Goal: Find specific page/section: Find specific page/section

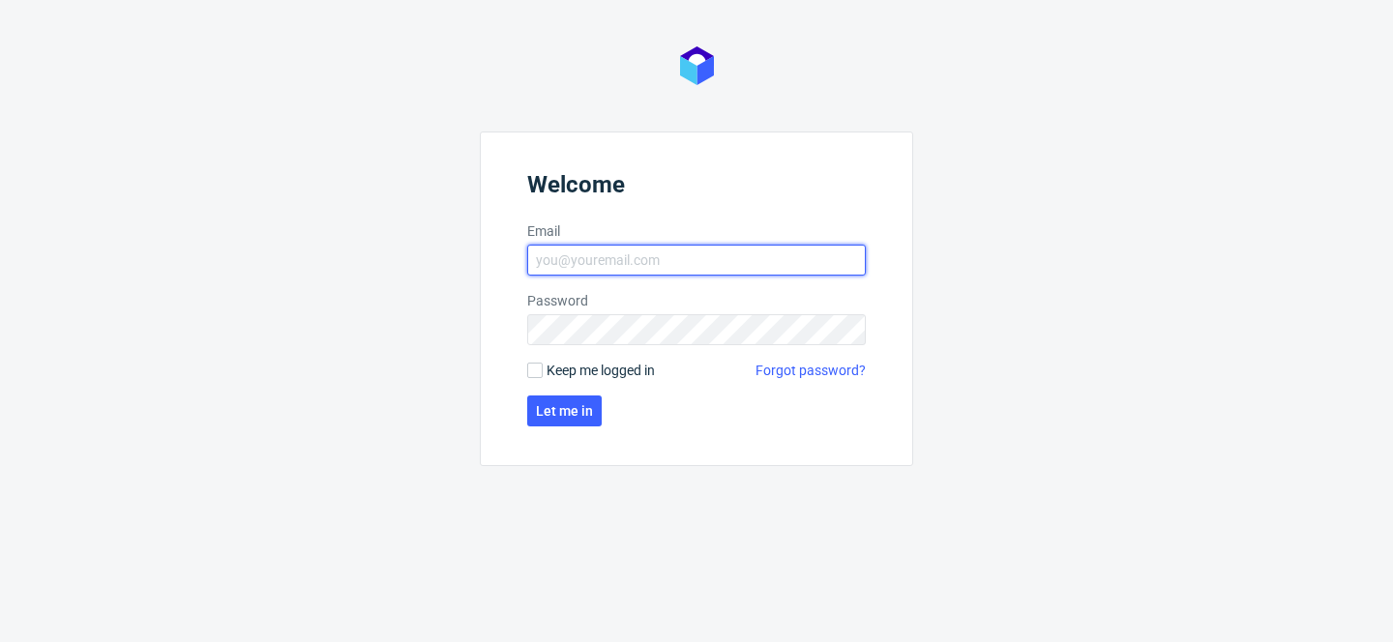
type input "[PERSON_NAME][EMAIL_ADDRESS][PERSON_NAME][DOMAIN_NAME]"
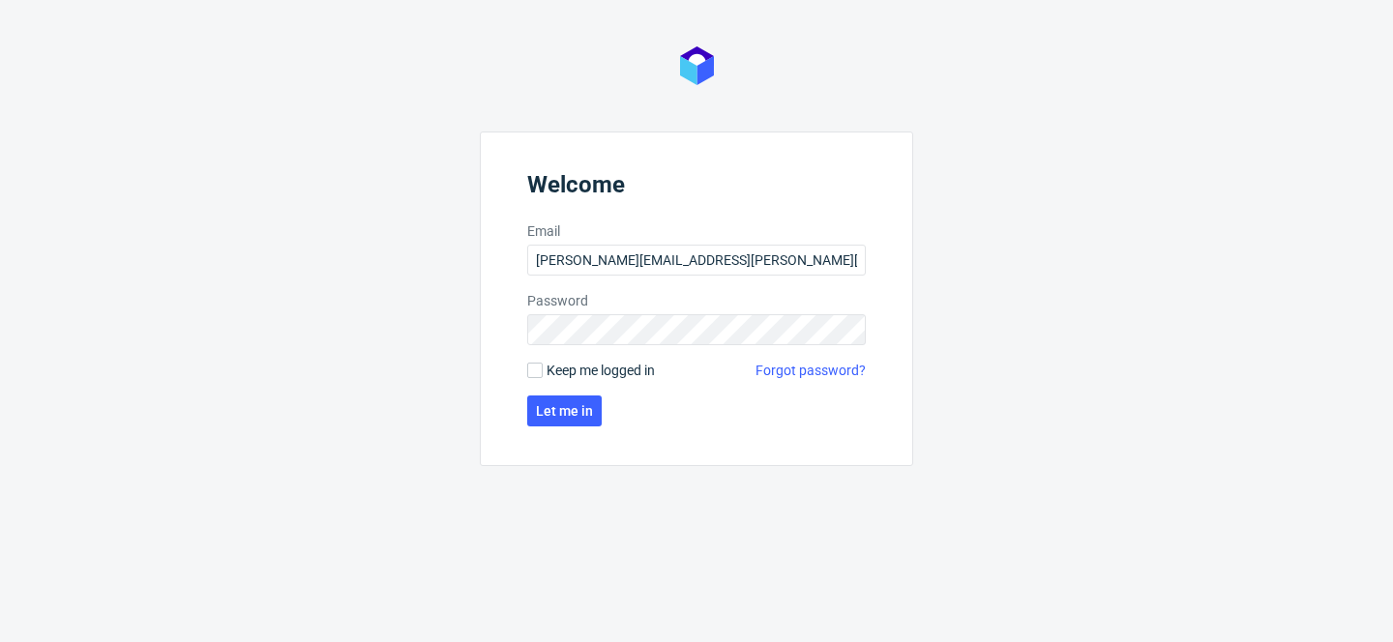
click at [567, 371] on span "Keep me logged in" at bounding box center [601, 370] width 108 height 19
click at [543, 371] on input "Keep me logged in" at bounding box center [534, 370] width 15 height 15
checkbox input "true"
click at [565, 411] on span "Let me in" at bounding box center [564, 411] width 57 height 14
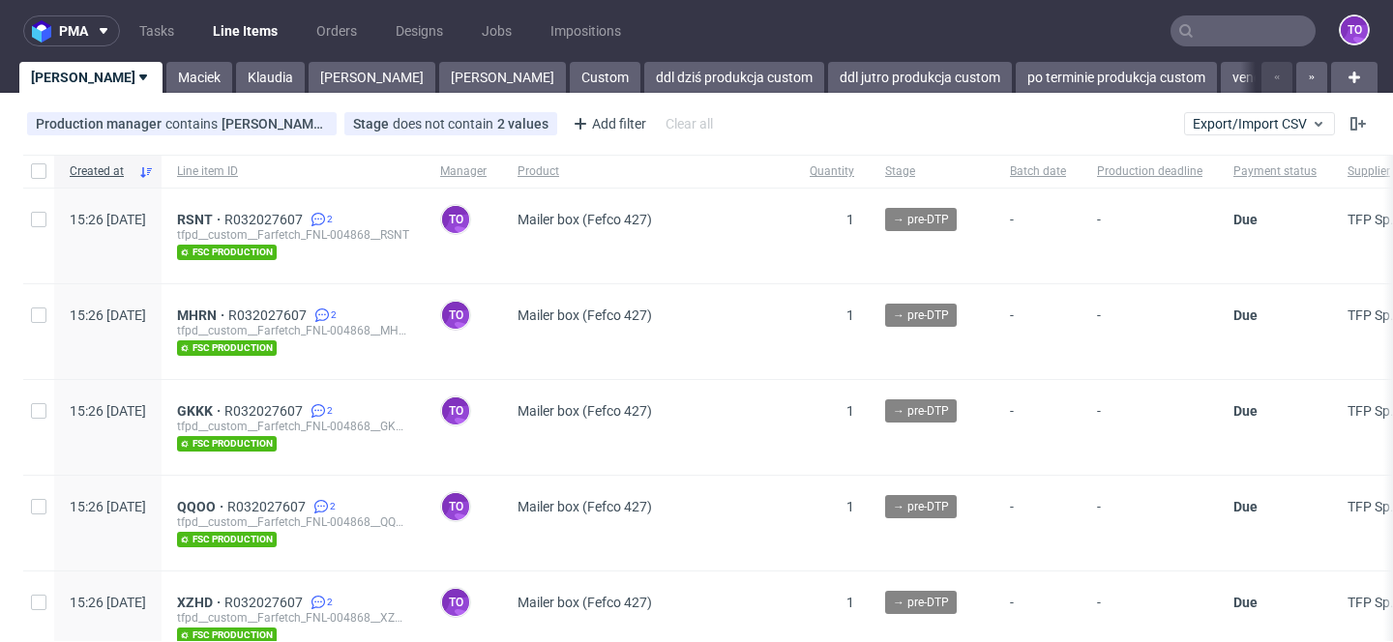
click at [1232, 37] on input "text" at bounding box center [1243, 30] width 145 height 31
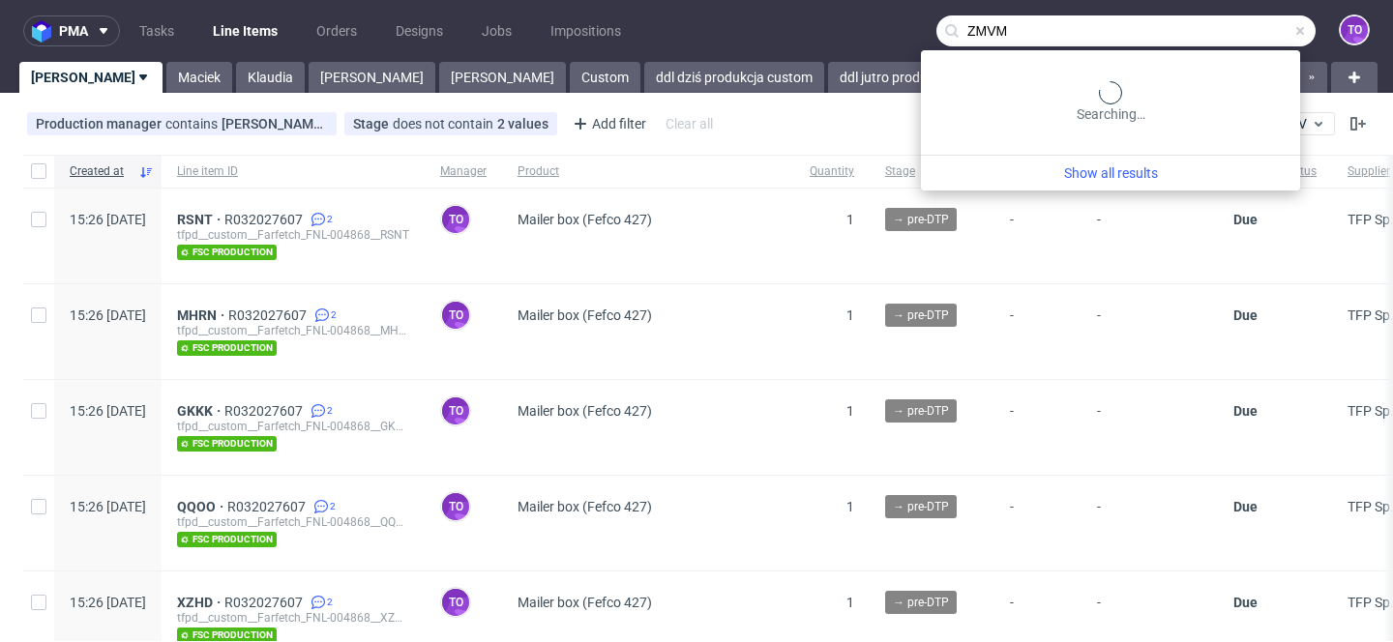
type input "ZMVM"
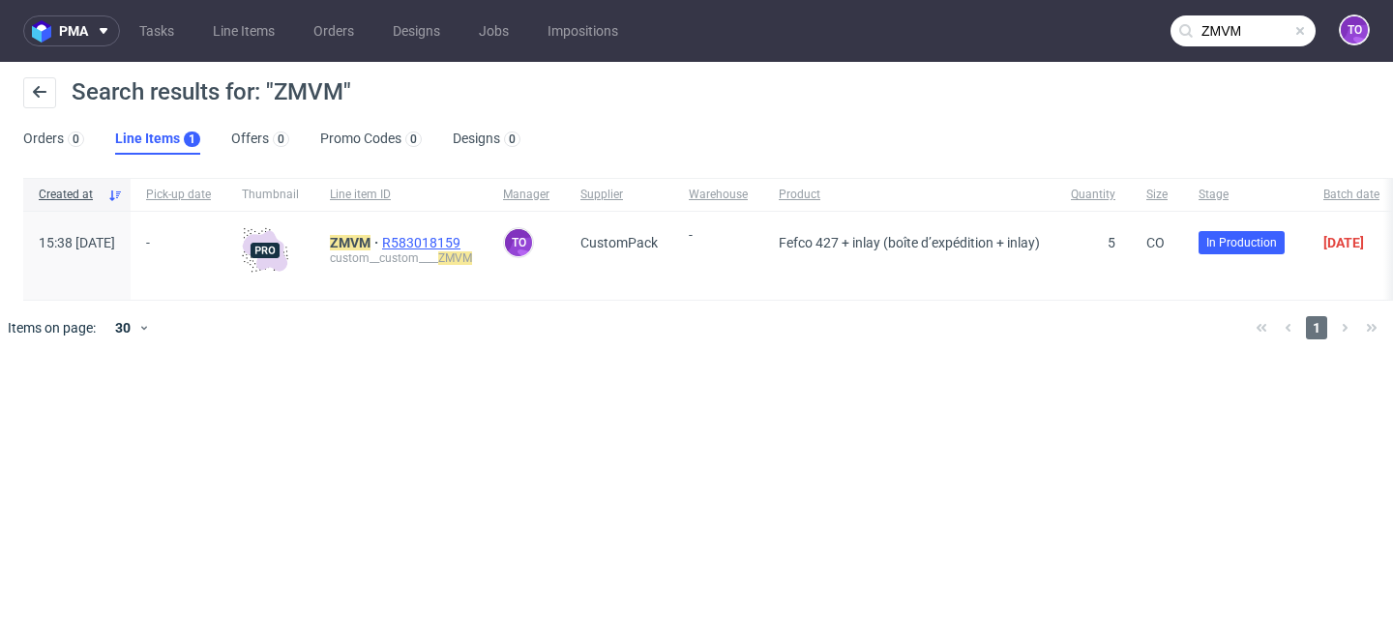
click at [464, 237] on span "R583018159" at bounding box center [423, 242] width 82 height 15
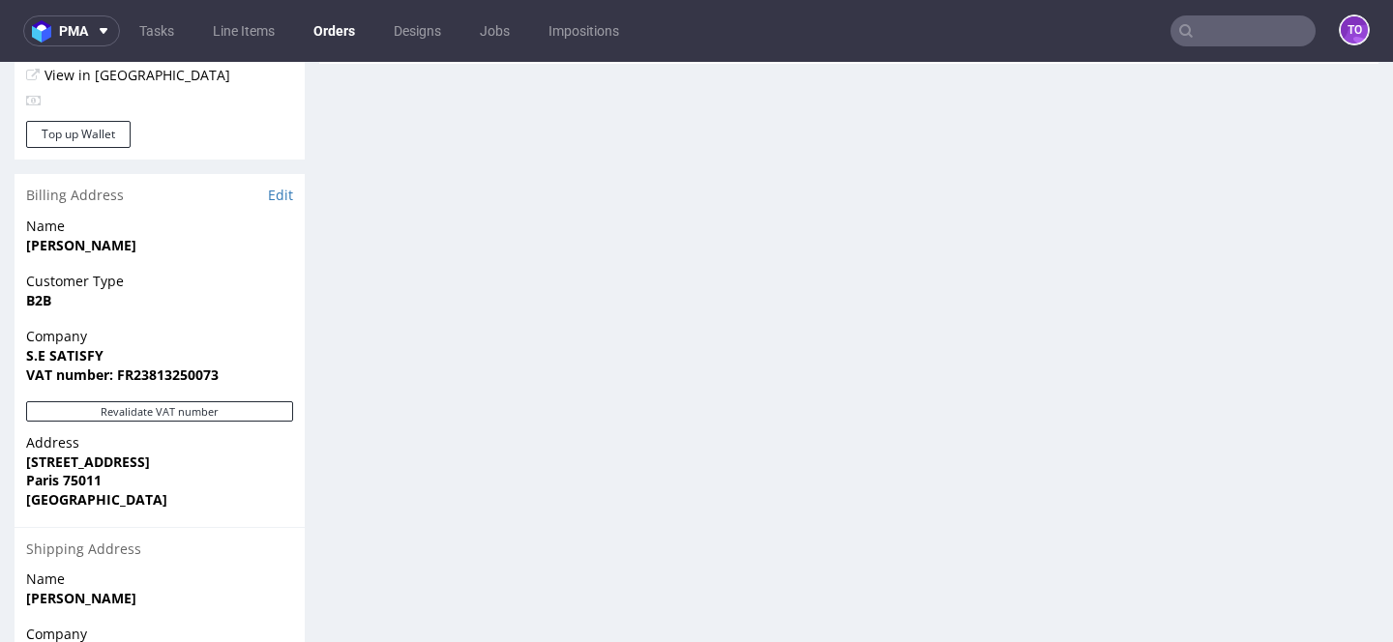
scroll to position [1046, 0]
